Goal: Task Accomplishment & Management: Manage account settings

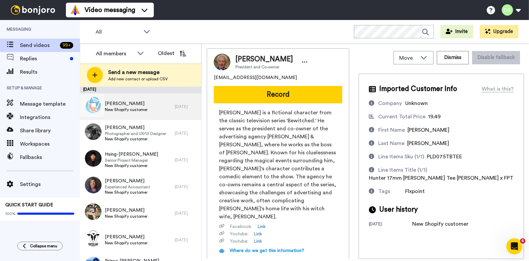
click at [145, 99] on div "[PERSON_NAME] New Shopify customer" at bounding box center [127, 106] width 95 height 27
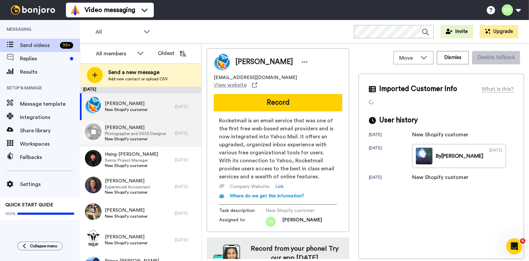
click at [131, 127] on span "[PERSON_NAME]" at bounding box center [135, 127] width 61 height 7
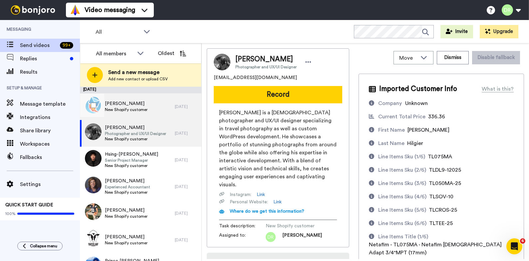
click at [133, 105] on span "[PERSON_NAME]" at bounding box center [126, 103] width 43 height 7
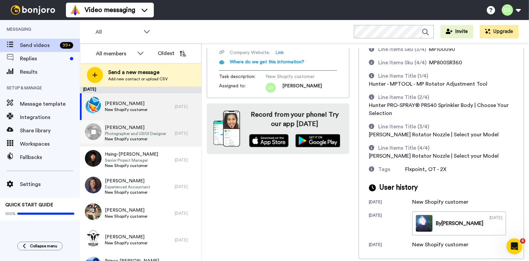
click at [115, 127] on span "[PERSON_NAME]" at bounding box center [135, 127] width 61 height 7
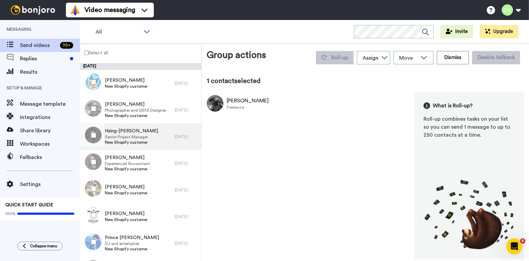
click at [123, 131] on span "Hsing-[PERSON_NAME]" at bounding box center [131, 130] width 53 height 7
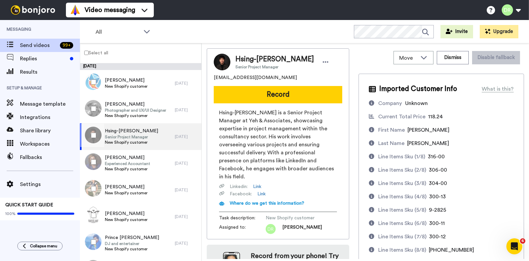
scroll to position [214, 0]
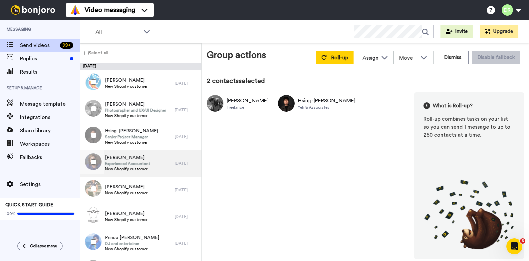
click at [117, 161] on span "Experienced Accountant" at bounding box center [127, 163] width 45 height 5
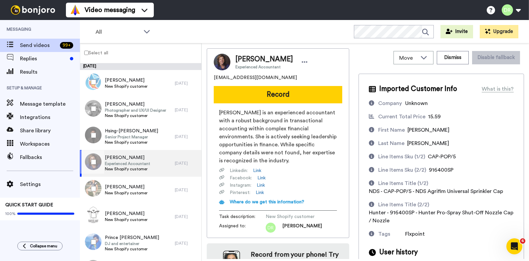
scroll to position [27, 0]
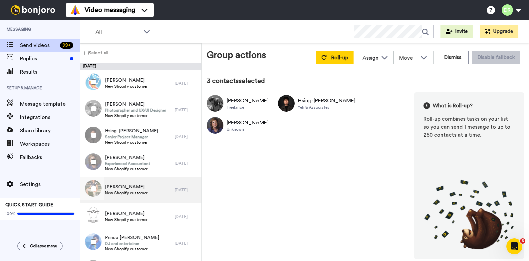
click at [115, 181] on div "[PERSON_NAME] New Shopify customer" at bounding box center [127, 189] width 95 height 27
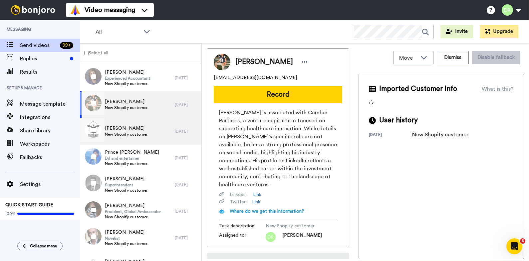
scroll to position [88, 0]
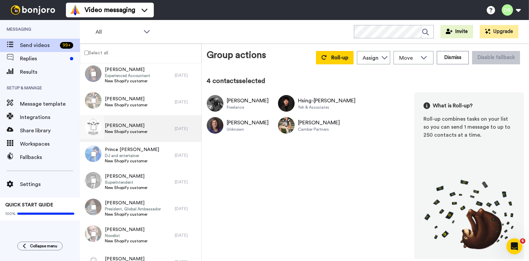
click at [119, 129] on span "New Shopify customer" at bounding box center [126, 131] width 43 height 5
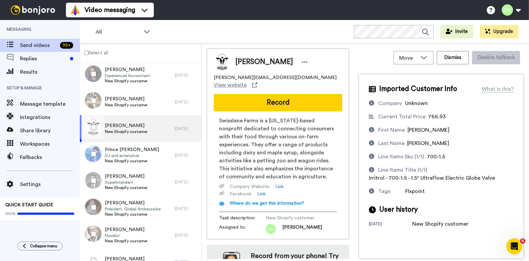
scroll to position [30, 0]
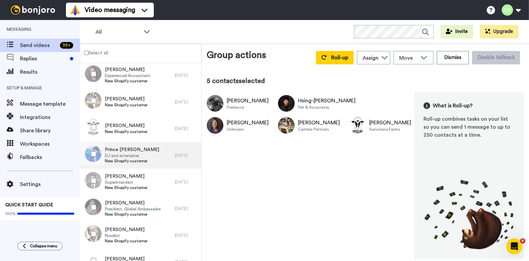
click at [116, 151] on span "Prince [PERSON_NAME]" at bounding box center [132, 149] width 54 height 7
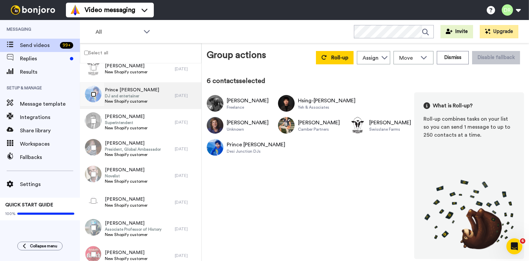
scroll to position [149, 0]
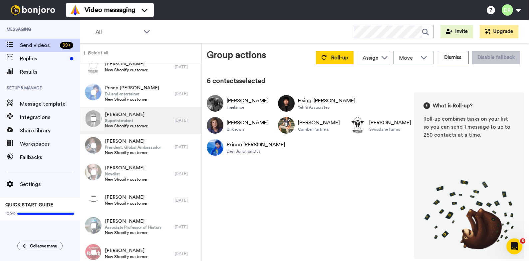
click at [128, 116] on span "[PERSON_NAME]" at bounding box center [126, 114] width 43 height 7
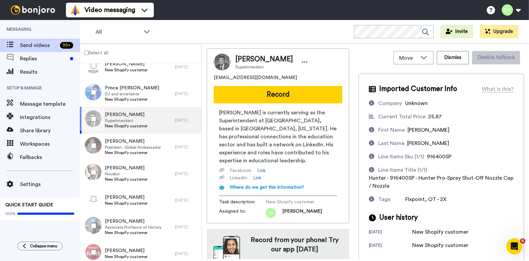
scroll to position [20, 0]
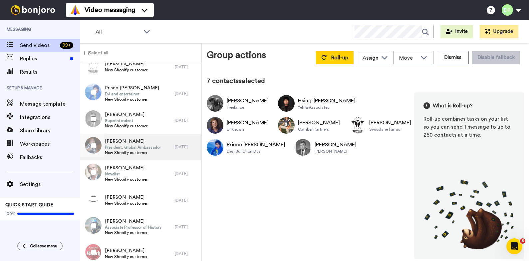
click at [122, 144] on span "President, Global Ambassador" at bounding box center [133, 146] width 56 height 5
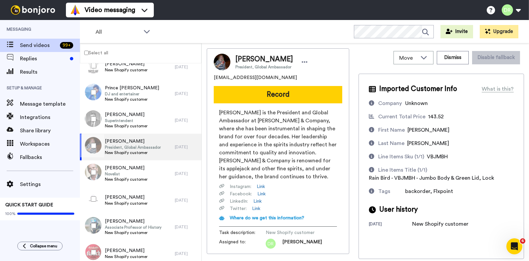
scroll to position [51, 0]
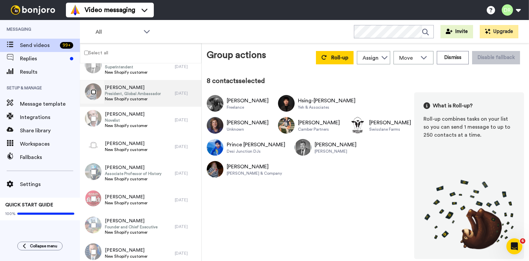
scroll to position [202, 0]
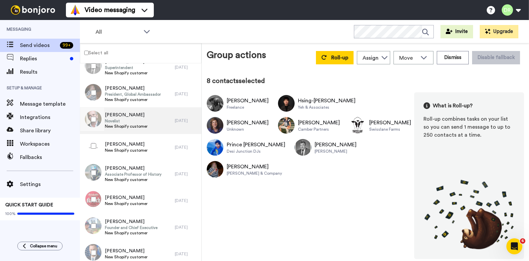
click at [132, 118] on span "Novelist" at bounding box center [126, 120] width 43 height 5
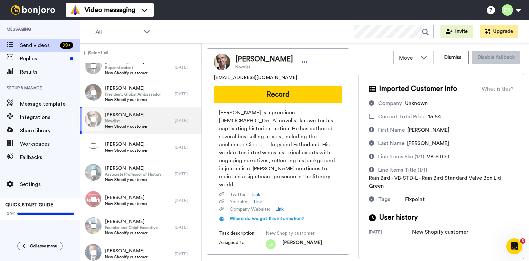
scroll to position [36, 0]
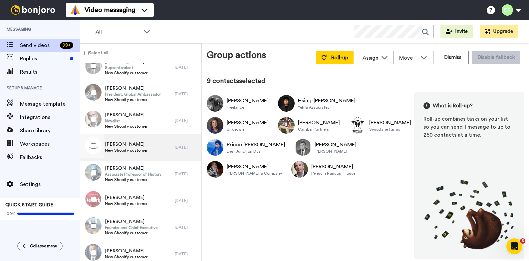
click at [120, 145] on span "[PERSON_NAME]" at bounding box center [126, 144] width 43 height 7
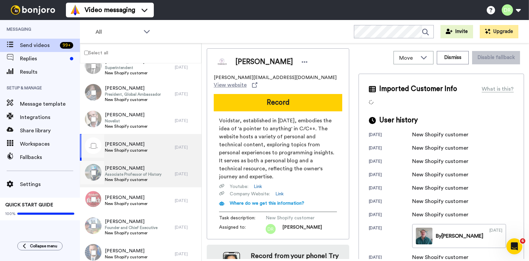
click at [140, 179] on span "New Shopify customer" at bounding box center [133, 179] width 57 height 5
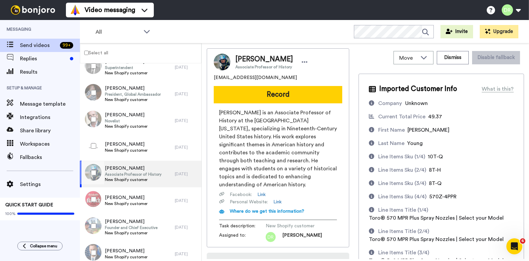
scroll to position [83, 0]
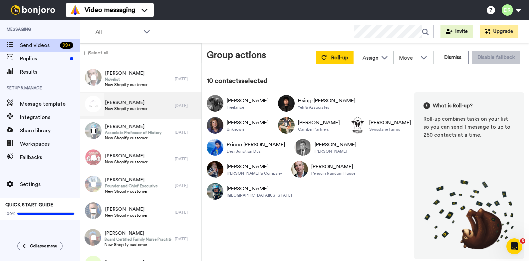
scroll to position [248, 0]
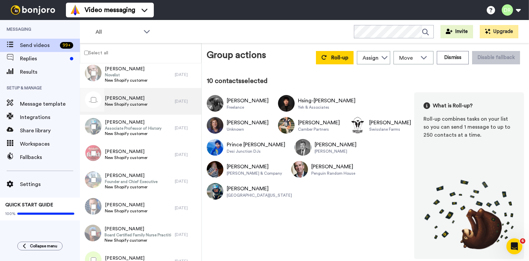
click at [129, 96] on span "[PERSON_NAME]" at bounding box center [126, 98] width 43 height 7
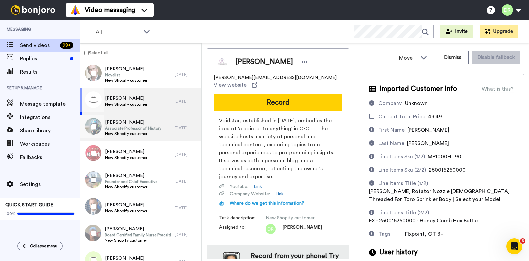
click at [125, 124] on span "[PERSON_NAME]" at bounding box center [133, 122] width 57 height 7
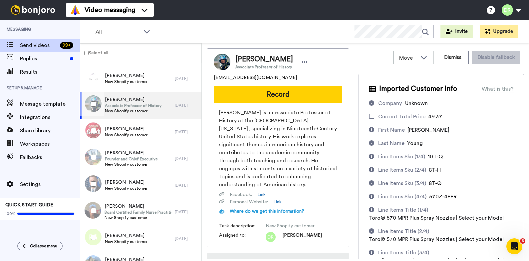
scroll to position [284, 0]
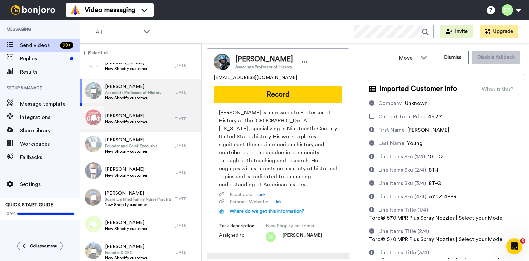
click at [119, 115] on span "[PERSON_NAME]" at bounding box center [126, 116] width 43 height 7
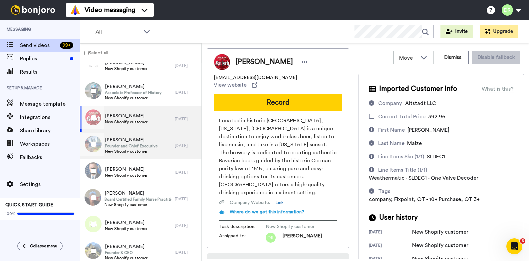
click at [121, 142] on span "[PERSON_NAME]" at bounding box center [131, 139] width 53 height 7
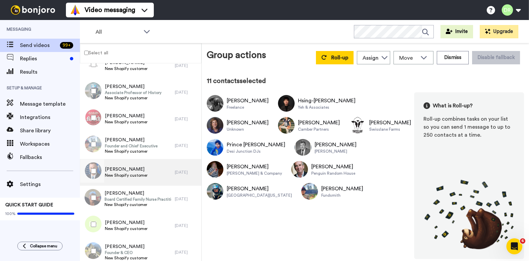
click at [119, 171] on span "[PERSON_NAME]" at bounding box center [126, 169] width 43 height 7
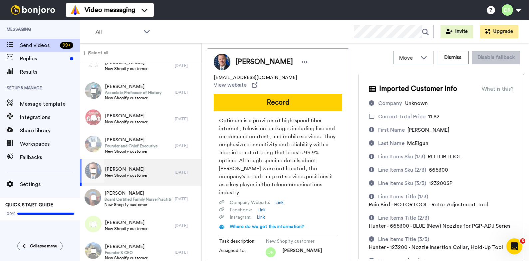
scroll to position [49, 0]
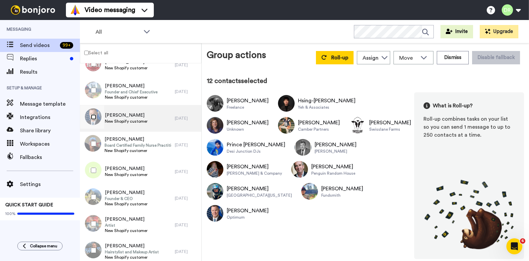
scroll to position [359, 0]
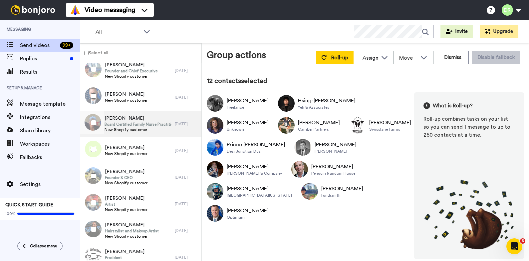
click at [121, 118] on span "[PERSON_NAME]" at bounding box center [138, 118] width 67 height 7
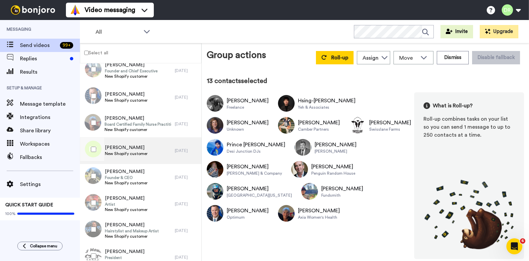
click at [133, 155] on span "New Shopify customer" at bounding box center [126, 153] width 43 height 5
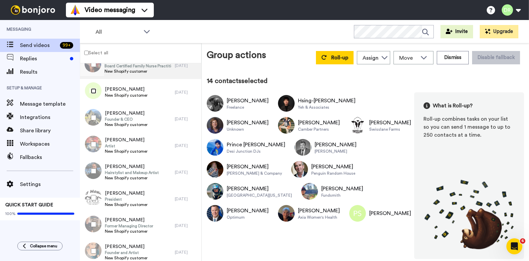
scroll to position [418, 0]
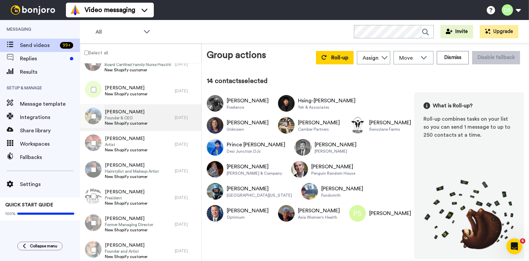
click at [122, 112] on span "[PERSON_NAME]" at bounding box center [126, 112] width 43 height 7
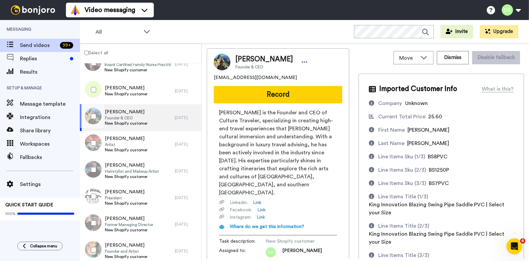
scroll to position [73, 0]
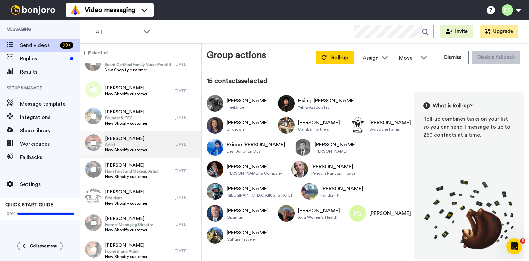
click at [128, 143] on span "Artist" at bounding box center [126, 144] width 43 height 5
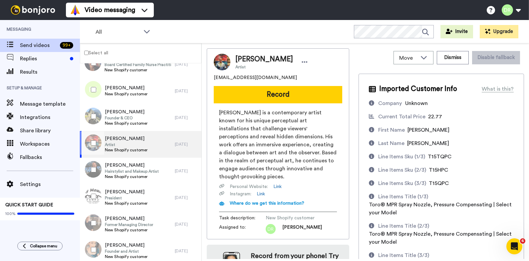
scroll to position [73, 0]
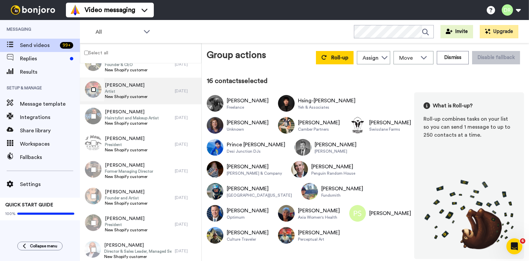
scroll to position [472, 0]
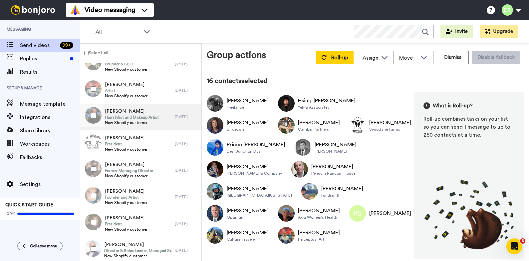
click at [138, 117] on span "Hairstylist and Makeup Artist" at bounding box center [132, 117] width 54 height 5
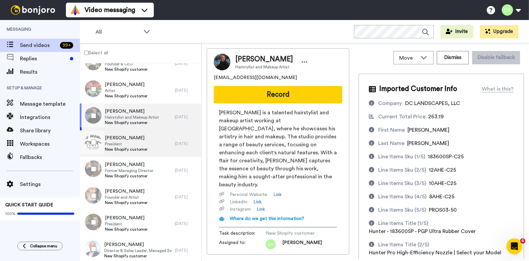
click at [110, 139] on span "[PERSON_NAME]" at bounding box center [126, 137] width 43 height 7
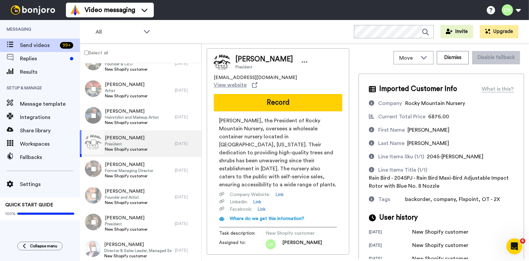
scroll to position [37, 0]
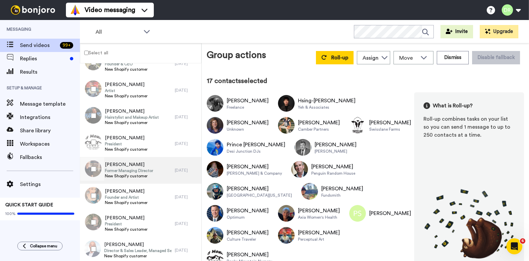
click at [120, 164] on span "[PERSON_NAME]" at bounding box center [129, 164] width 48 height 7
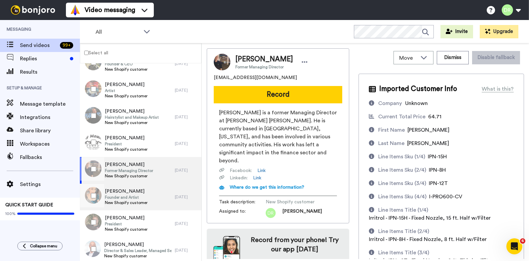
click at [131, 197] on span "Founder and Artist" at bounding box center [126, 196] width 43 height 5
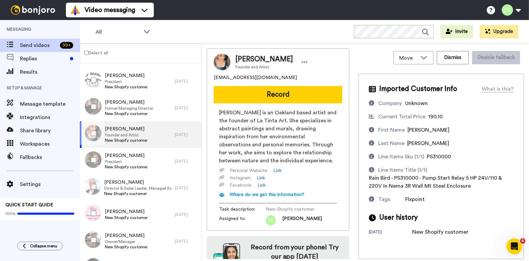
scroll to position [28, 0]
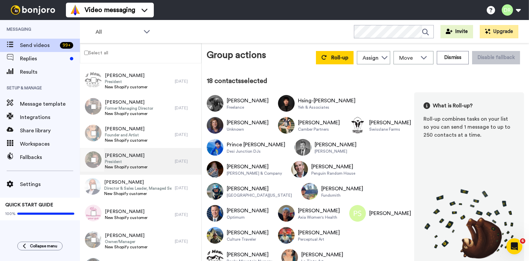
click at [126, 160] on span "President" at bounding box center [126, 161] width 43 height 5
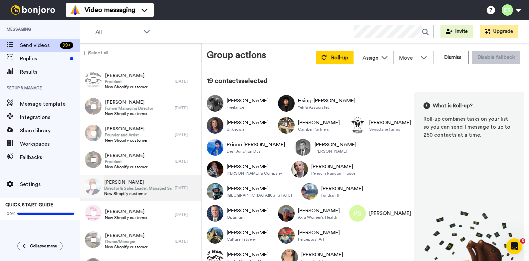
click at [116, 184] on span "[PERSON_NAME]" at bounding box center [137, 182] width 67 height 7
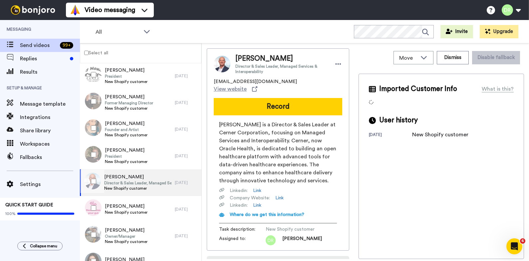
scroll to position [542, 0]
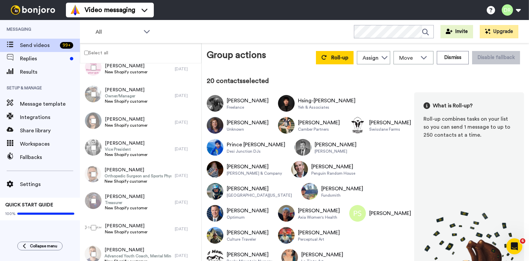
scroll to position [683, 0]
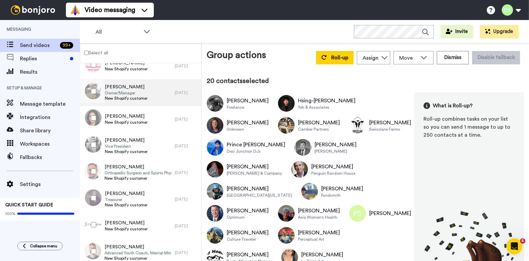
click at [147, 90] on div "[PERSON_NAME] Owner/Manager New Shopify customer" at bounding box center [127, 92] width 95 height 27
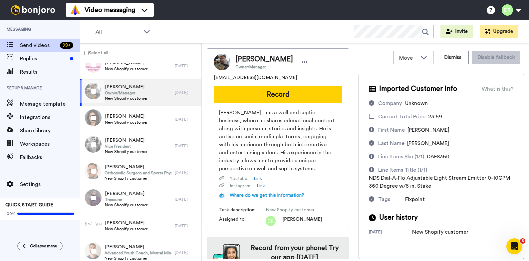
scroll to position [28, 0]
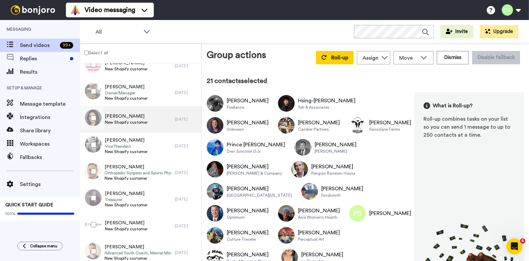
click at [116, 111] on div "[PERSON_NAME] New Shopify customer" at bounding box center [127, 119] width 95 height 27
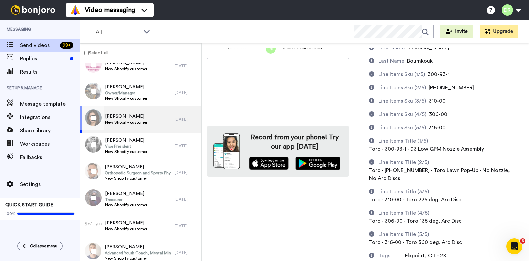
scroll to position [139, 0]
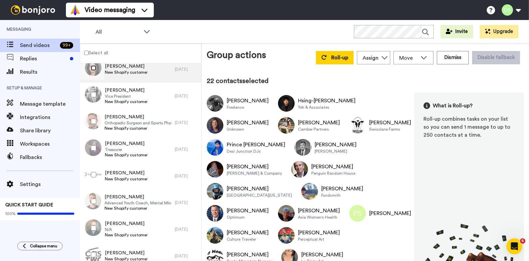
scroll to position [757, 0]
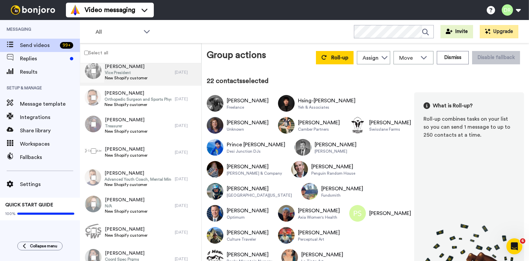
click at [126, 70] on span "Vice President" at bounding box center [126, 72] width 43 height 5
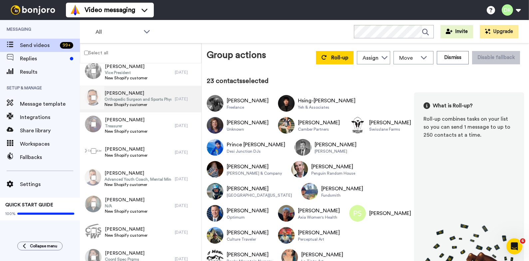
click at [114, 96] on span "[PERSON_NAME]" at bounding box center [138, 93] width 67 height 7
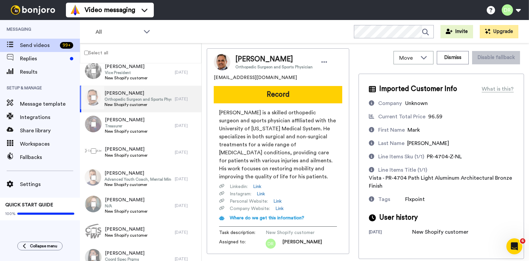
scroll to position [51, 0]
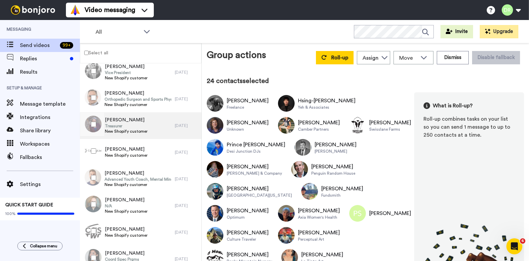
click at [122, 122] on span "[PERSON_NAME]" at bounding box center [126, 119] width 43 height 7
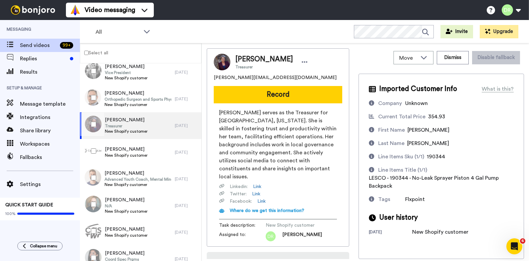
scroll to position [36, 0]
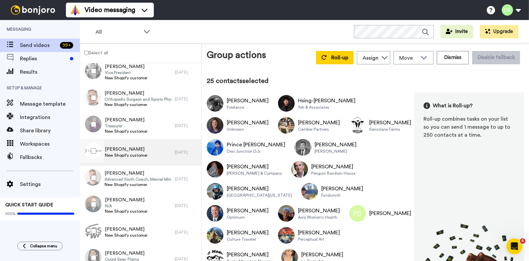
click at [118, 148] on span "[PERSON_NAME]" at bounding box center [126, 149] width 43 height 7
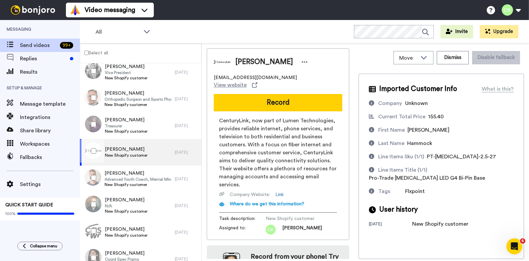
scroll to position [30, 0]
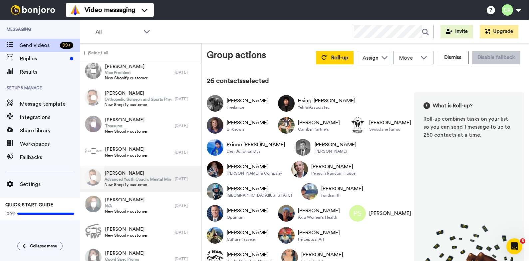
click at [120, 174] on span "[PERSON_NAME]" at bounding box center [138, 173] width 67 height 7
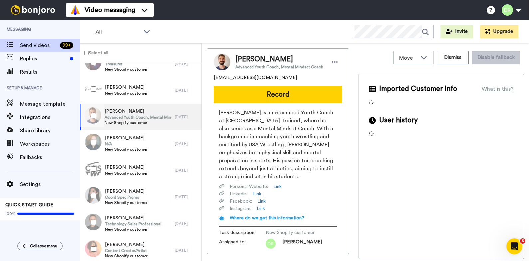
scroll to position [828, 0]
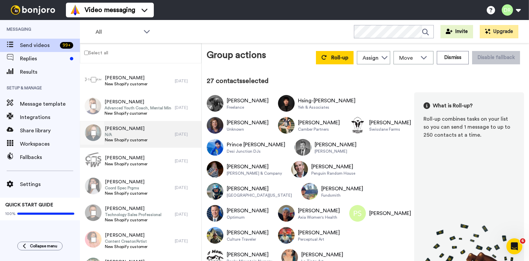
click at [117, 130] on span "[PERSON_NAME]" at bounding box center [126, 128] width 43 height 7
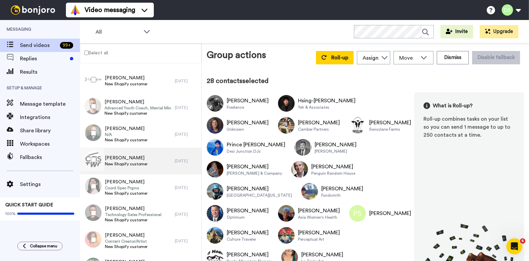
click at [117, 158] on span "[PERSON_NAME]" at bounding box center [126, 157] width 43 height 7
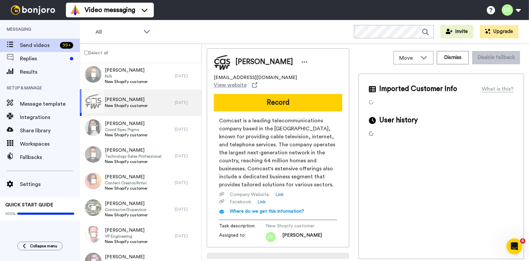
scroll to position [887, 0]
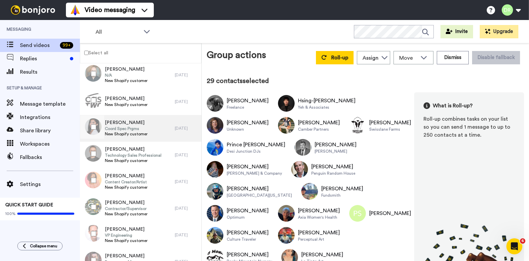
click at [114, 123] on span "[PERSON_NAME]" at bounding box center [126, 122] width 43 height 7
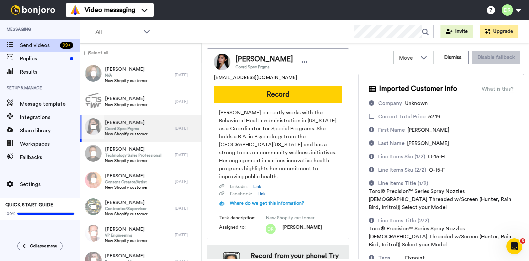
scroll to position [30, 0]
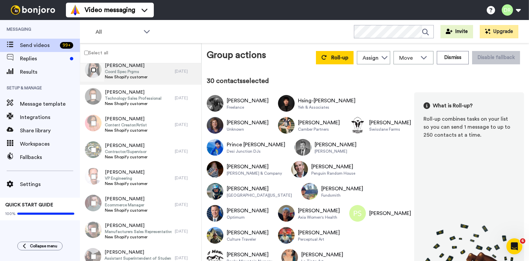
scroll to position [947, 0]
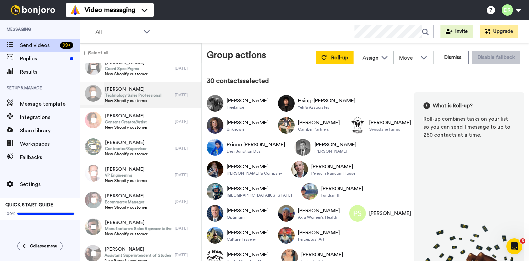
click at [122, 95] on span "Technology Sales Professional" at bounding box center [133, 95] width 57 height 5
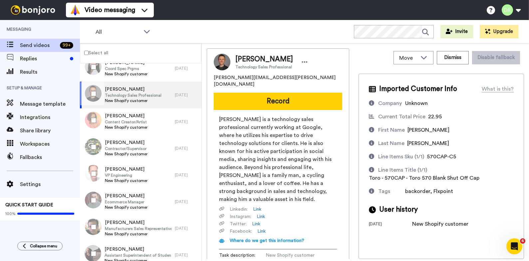
scroll to position [59, 0]
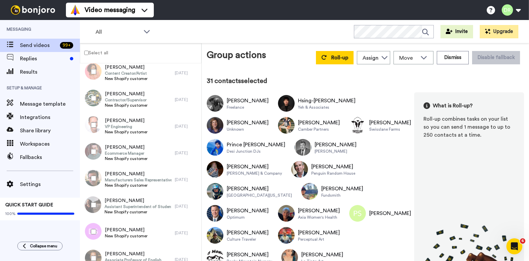
scroll to position [995, 0]
click at [126, 72] on span "Content Creator/Artist" at bounding box center [126, 73] width 43 height 5
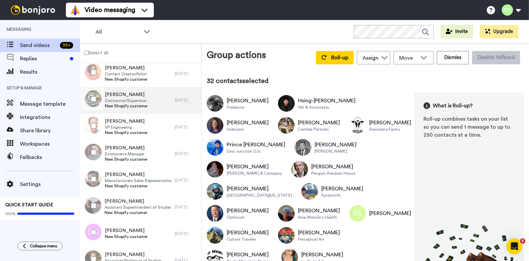
click at [116, 93] on span "[PERSON_NAME]" at bounding box center [126, 94] width 43 height 7
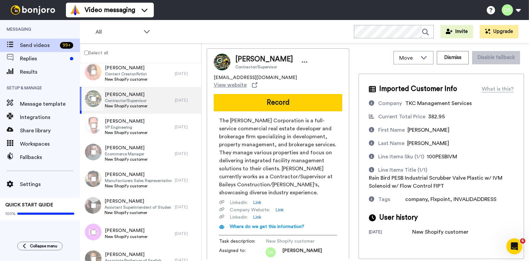
scroll to position [53, 0]
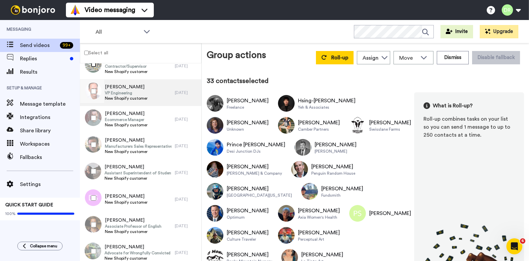
scroll to position [1028, 0]
click at [117, 90] on span "[PERSON_NAME]" at bounding box center [126, 88] width 43 height 7
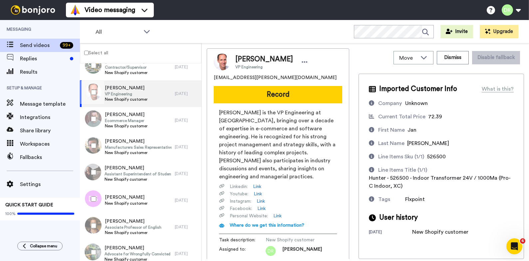
scroll to position [50, 0]
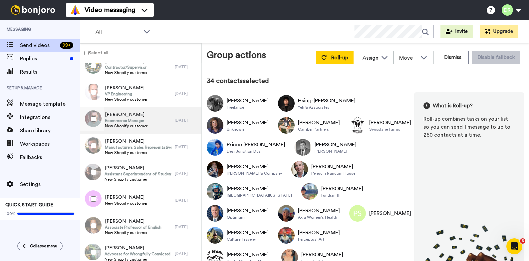
click at [109, 112] on span "[PERSON_NAME]" at bounding box center [126, 114] width 43 height 7
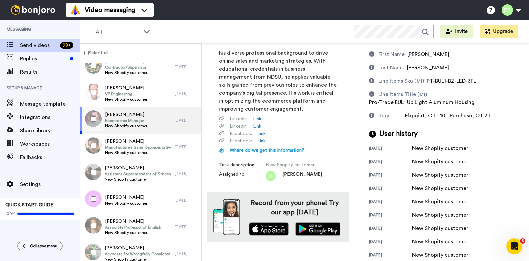
scroll to position [195, 0]
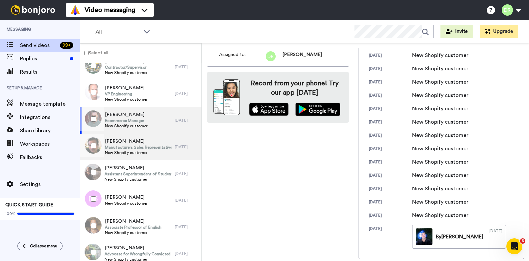
click at [122, 143] on span "[PERSON_NAME]" at bounding box center [138, 141] width 67 height 7
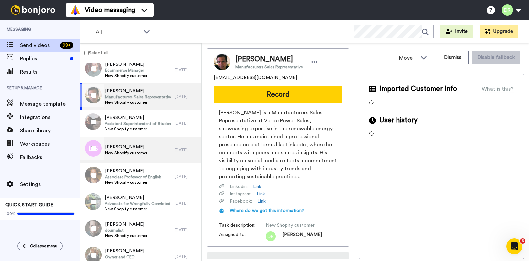
scroll to position [1080, 0]
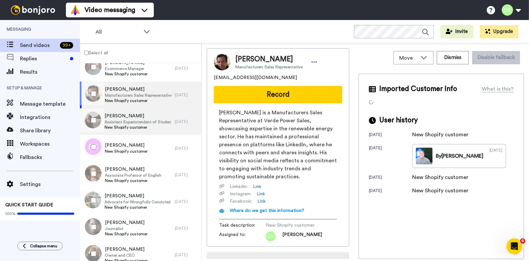
click at [144, 119] on span "Assistant Superintendent of Student Services" at bounding box center [138, 121] width 67 height 5
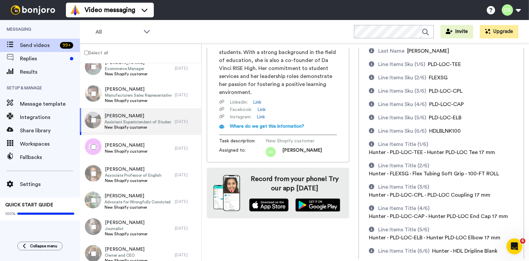
scroll to position [144, 0]
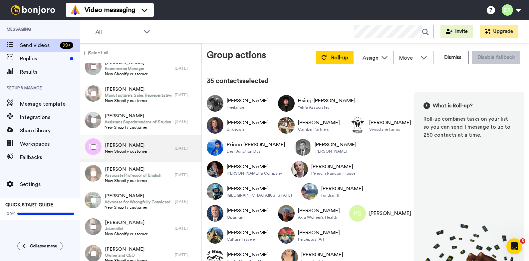
click at [116, 144] on span "[PERSON_NAME]" at bounding box center [126, 145] width 43 height 7
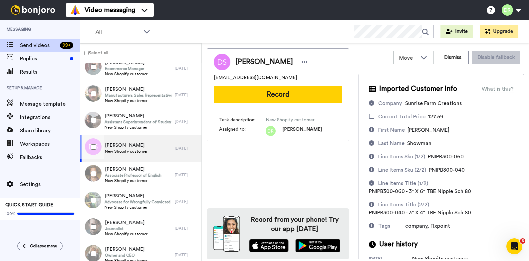
scroll to position [14, 0]
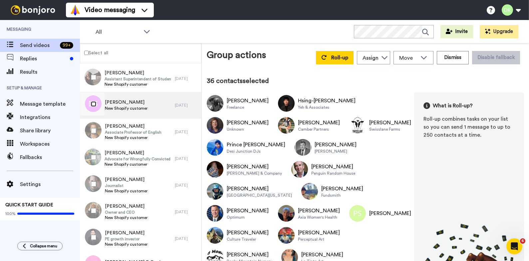
scroll to position [1126, 0]
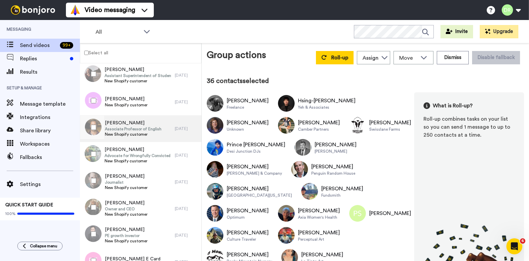
click at [127, 129] on span "Associate Professor of English" at bounding box center [133, 128] width 57 height 5
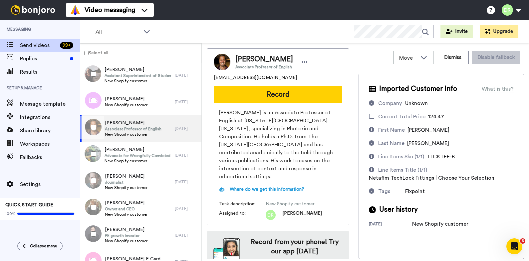
scroll to position [14, 0]
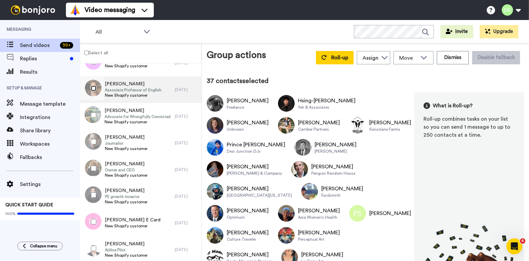
scroll to position [1166, 0]
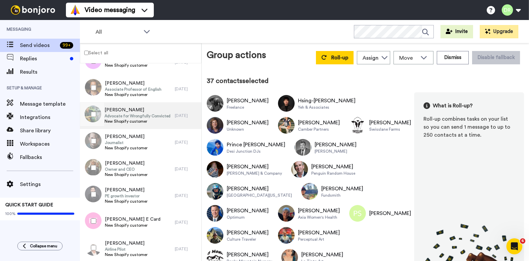
click at [123, 116] on span "Advocate for Wrongfully Convicted Individuals" at bounding box center [138, 115] width 67 height 5
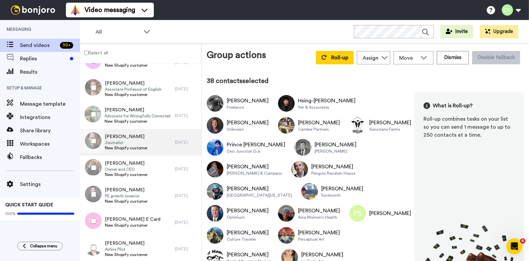
click at [116, 137] on span "[PERSON_NAME]" at bounding box center [126, 136] width 43 height 7
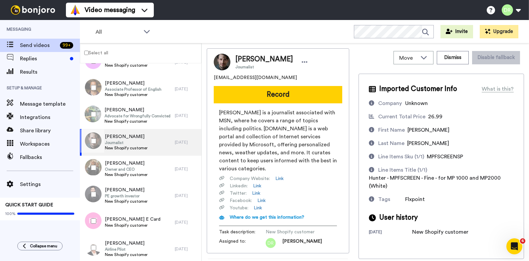
scroll to position [50, 0]
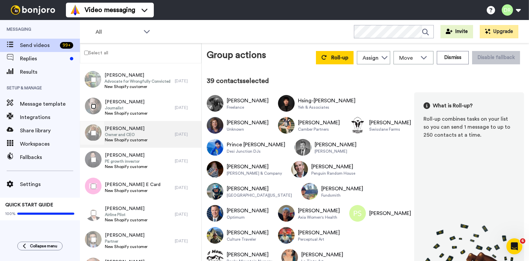
scroll to position [1201, 0]
click at [124, 133] on span "Owner and CEO" at bounding box center [126, 133] width 43 height 5
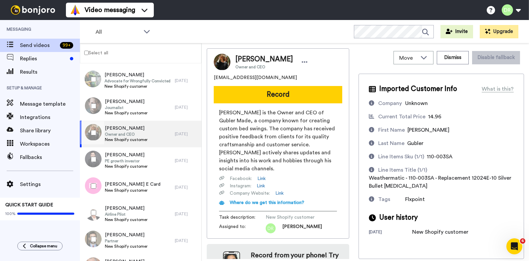
scroll to position [28, 0]
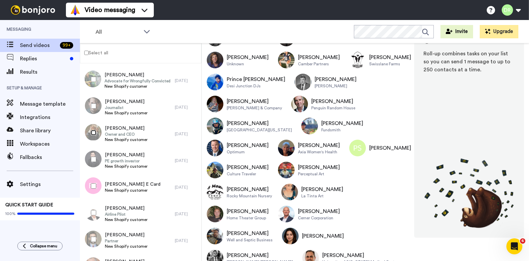
scroll to position [67, 0]
